Goal: Register for event/course

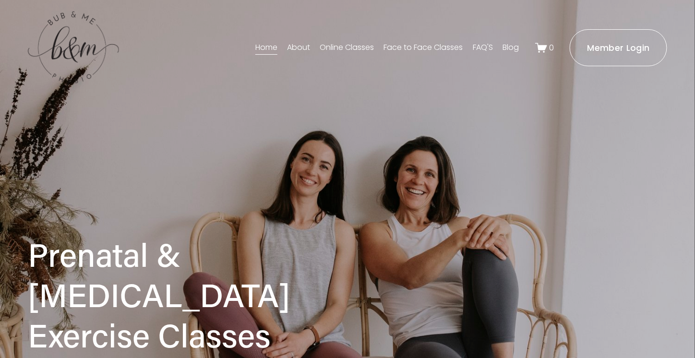
click at [402, 44] on link "Face to Face Classes" at bounding box center [423, 47] width 79 height 15
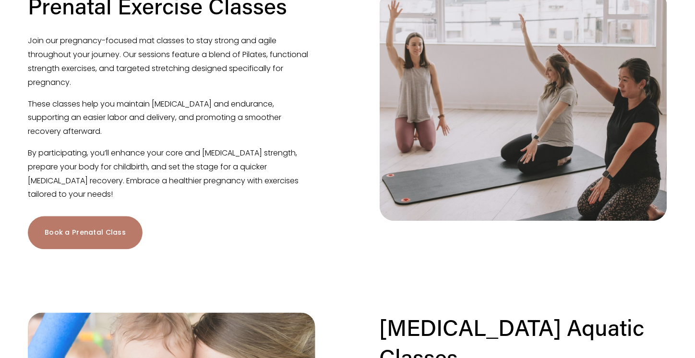
scroll to position [576, 0]
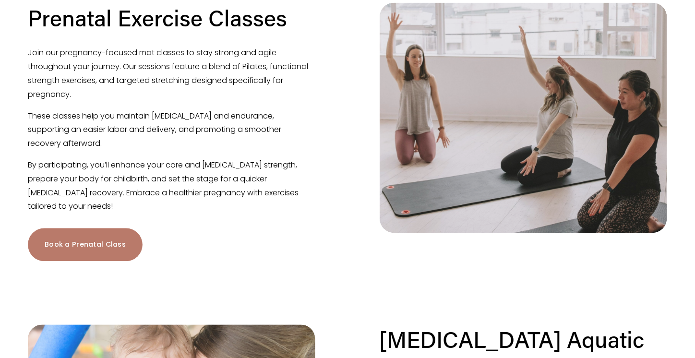
click at [88, 232] on link "Book a Prenatal Class" at bounding box center [85, 244] width 115 height 33
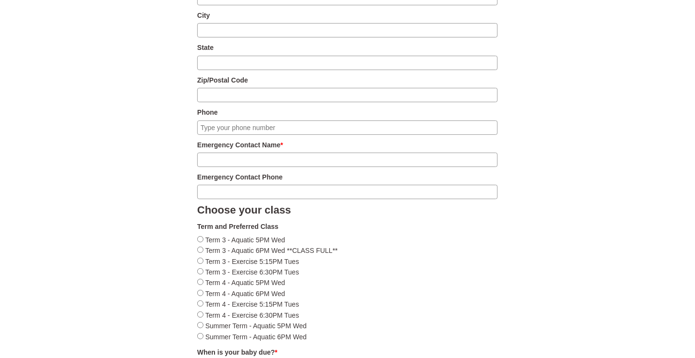
scroll to position [1246, 0]
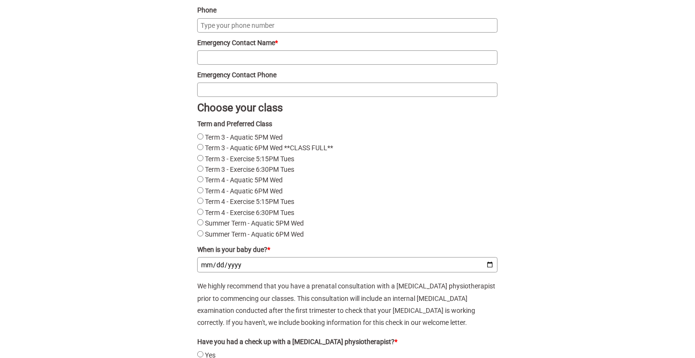
click at [251, 173] on label "Term 3 - Exercise 6:30PM Tues" at bounding box center [249, 170] width 89 height 8
click at [203, 172] on Tues"] "Term 3 - Exercise 6:30PM Tues" at bounding box center [200, 169] width 6 height 6
radio Tues"] "true"
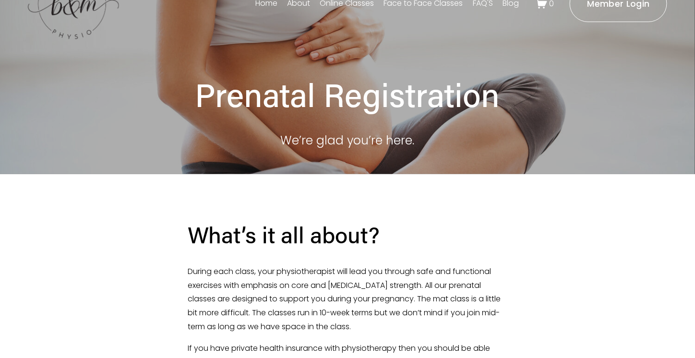
scroll to position [0, 0]
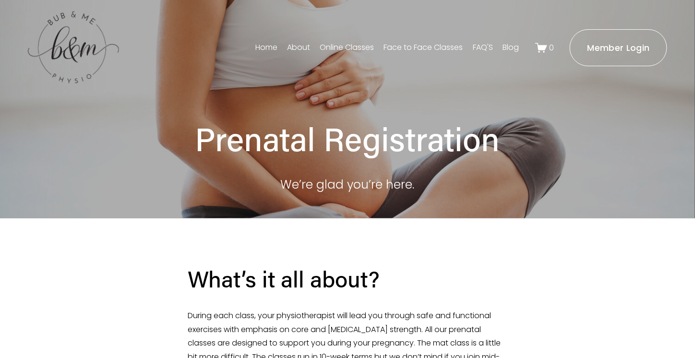
click at [271, 46] on link "Home" at bounding box center [266, 47] width 22 height 15
